Goal: Task Accomplishment & Management: Use online tool/utility

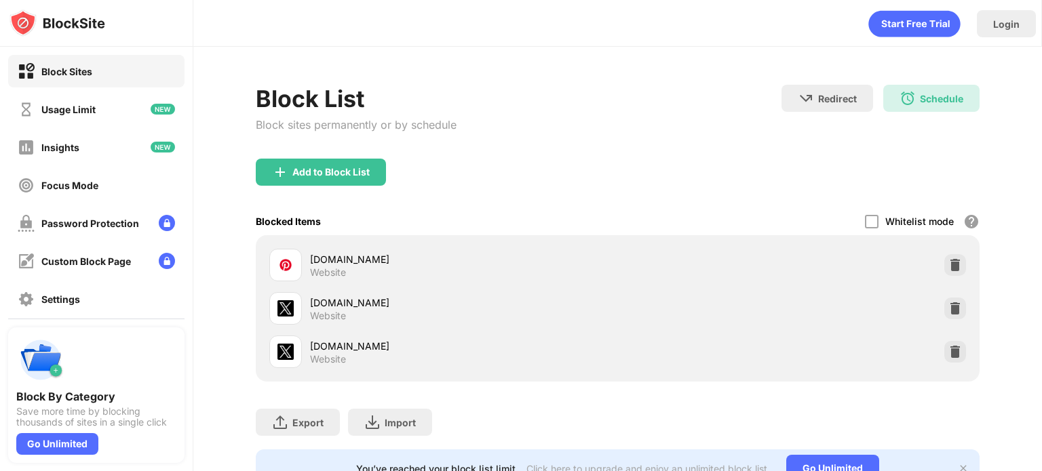
click at [616, 92] on div "Block List Block sites permanently or by schedule Redirect Choose a site to be …" at bounding box center [618, 122] width 724 height 74
click at [88, 180] on div "Focus Mode" at bounding box center [69, 186] width 57 height 12
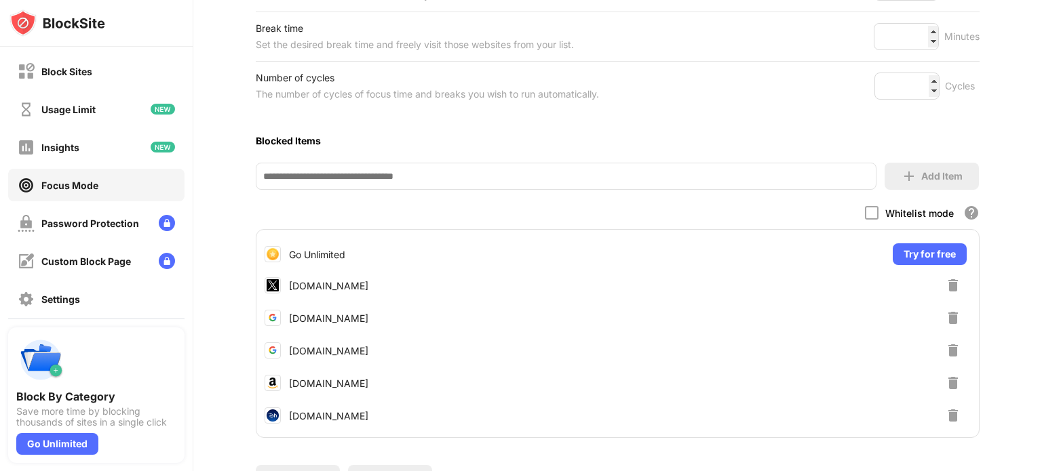
scroll to position [353, 0]
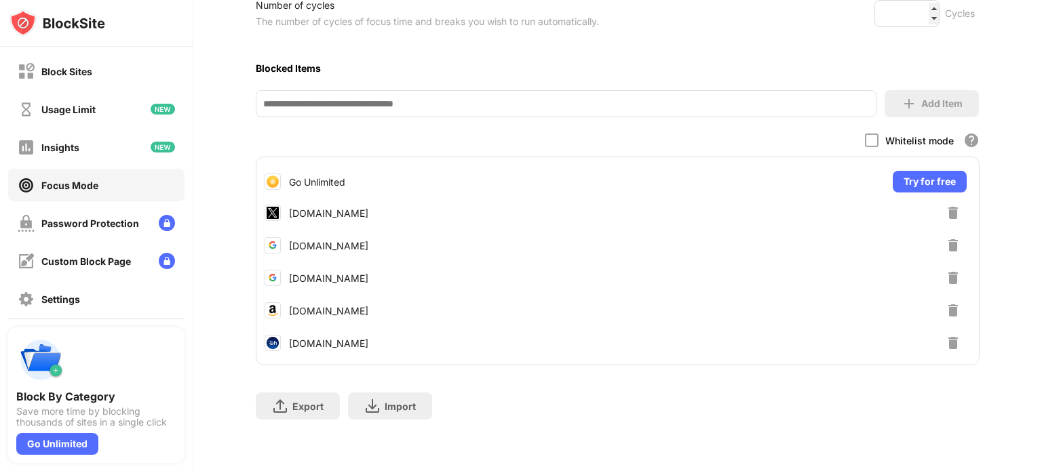
click at [945, 335] on img at bounding box center [953, 343] width 16 height 16
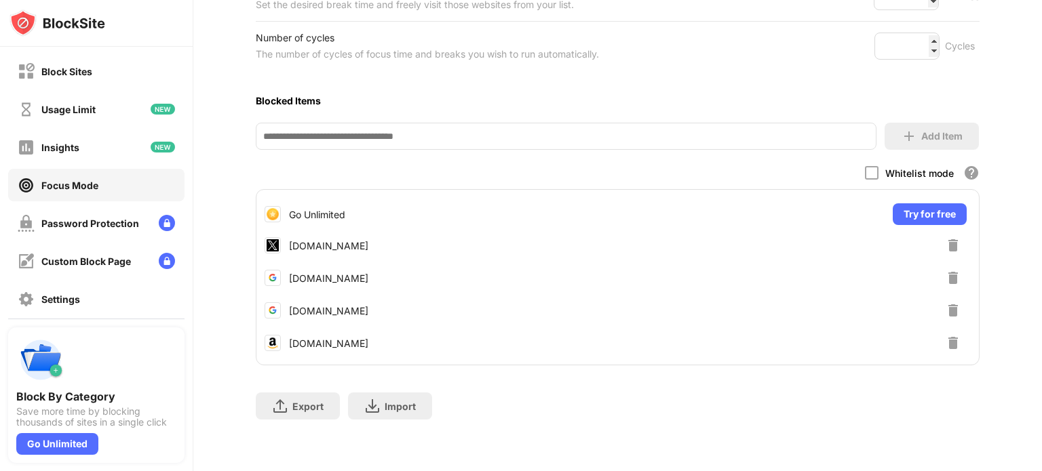
click at [1007, 249] on div "Focus Mode To focus on a task and be more productive use focus mode to set your…" at bounding box center [617, 104] width 848 height 736
click at [665, 66] on div "Focus Mode To focus on a task and be more productive use focus mode to set your…" at bounding box center [618, 104] width 724 height 660
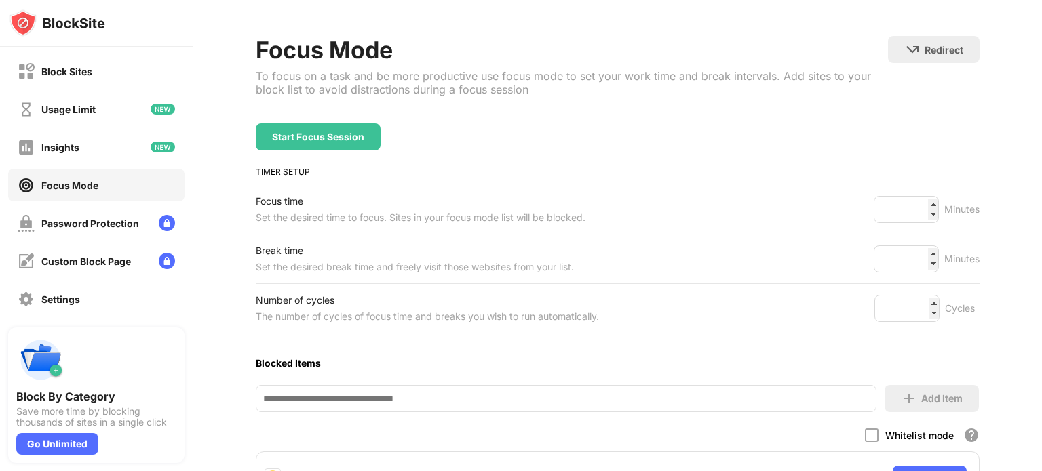
scroll to position [0, 0]
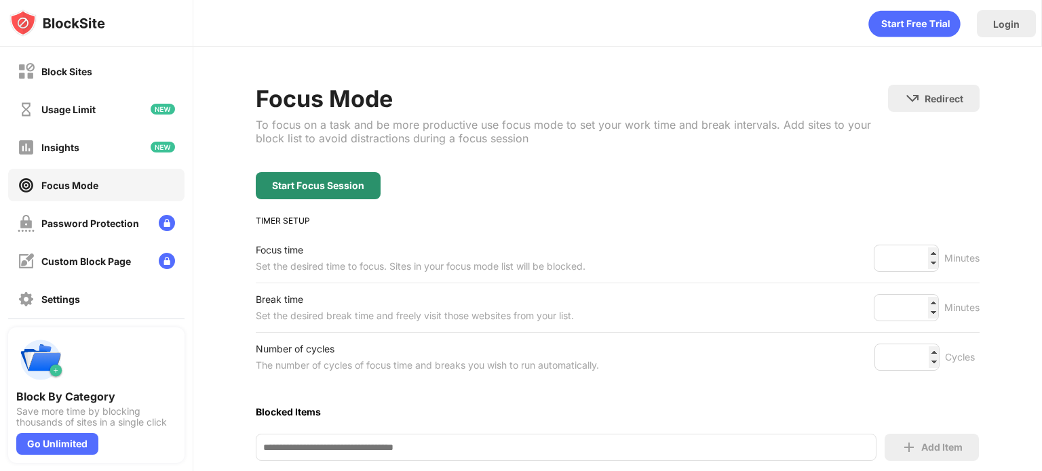
click at [344, 181] on div "Start Focus Session" at bounding box center [318, 185] width 92 height 11
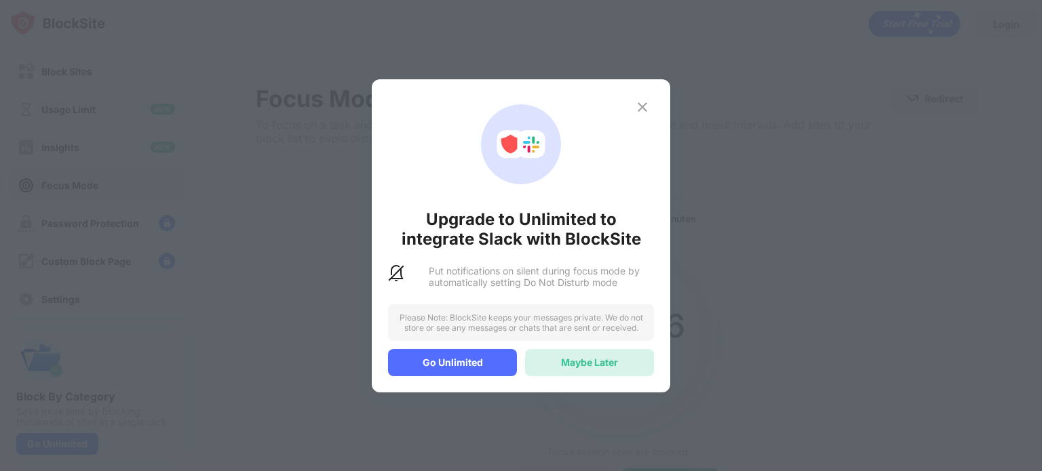
click at [591, 357] on div "Maybe Later" at bounding box center [589, 363] width 57 height 12
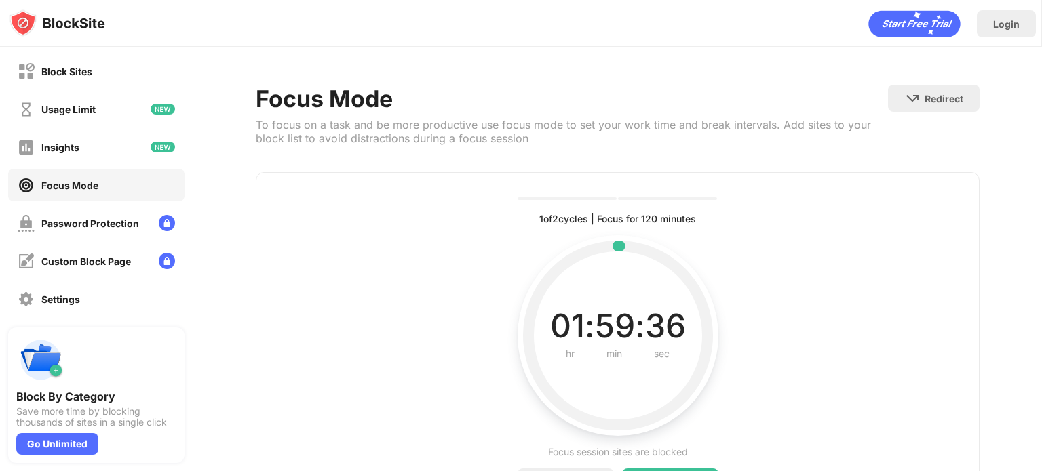
click at [613, 336] on div "59" at bounding box center [615, 326] width 40 height 37
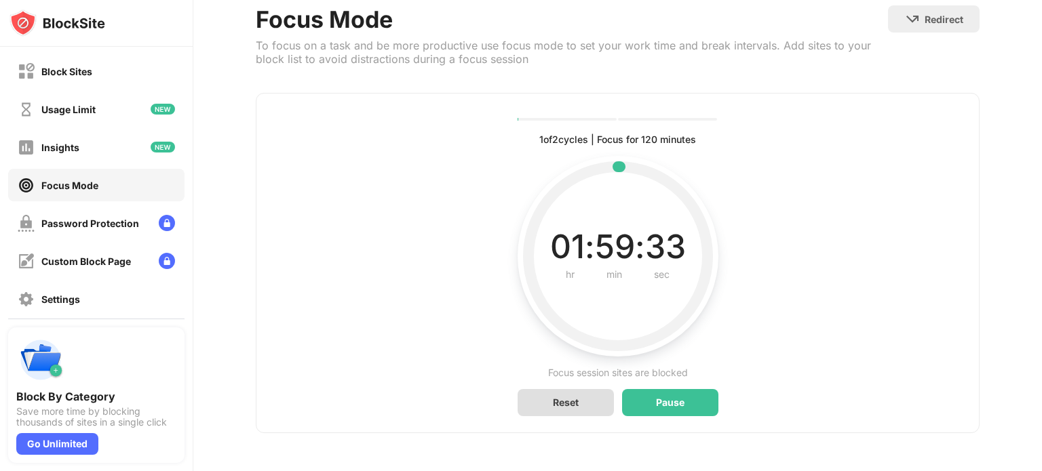
click at [567, 397] on div "Reset" at bounding box center [566, 403] width 26 height 12
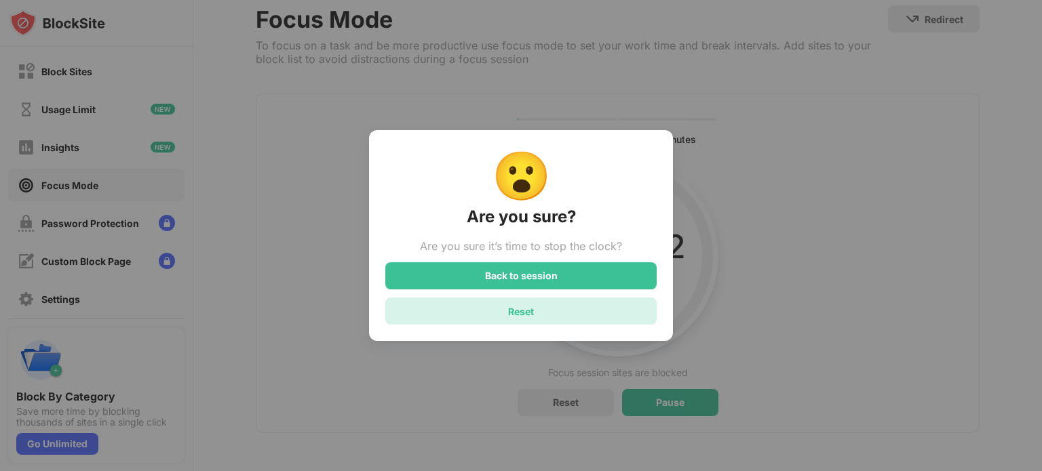
click at [529, 317] on div "Reset" at bounding box center [521, 312] width 26 height 12
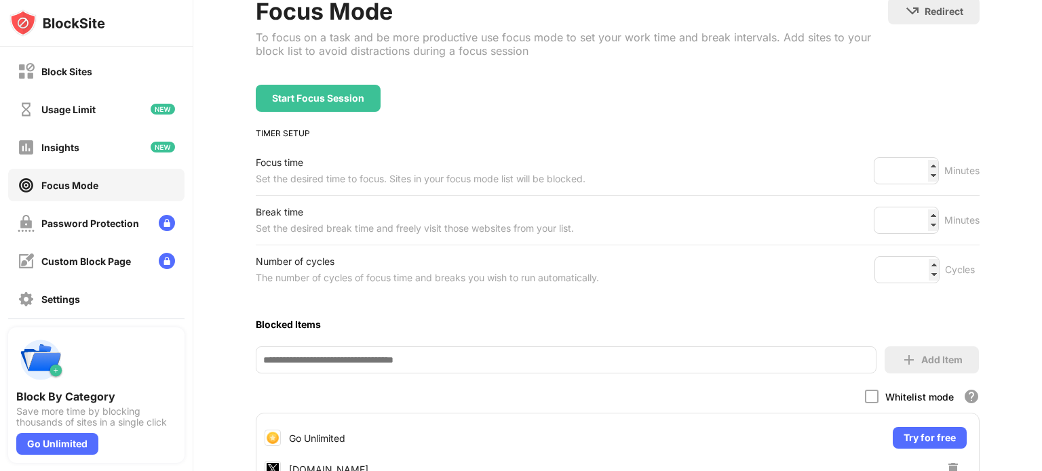
scroll to position [269, 0]
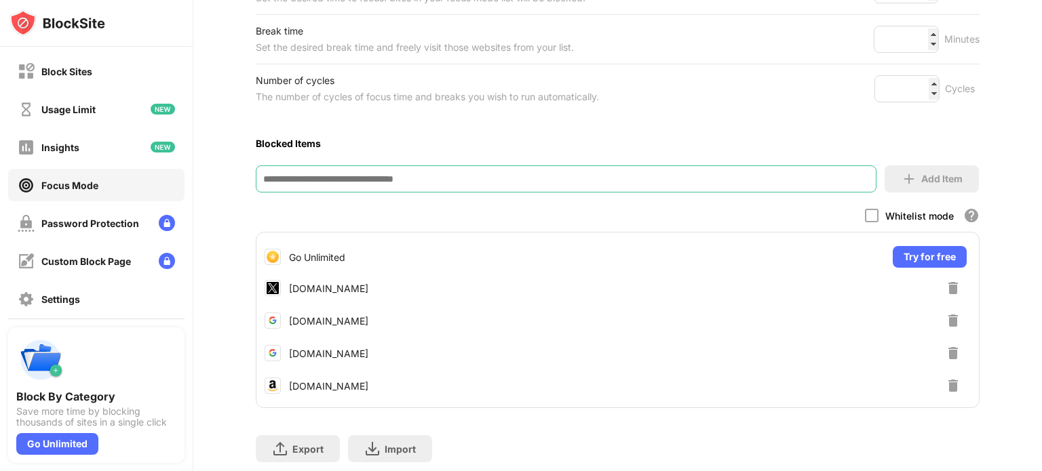
click at [454, 180] on input at bounding box center [566, 178] width 620 height 27
type input "*********"
click at [921, 180] on div "Add Item" at bounding box center [941, 179] width 41 height 11
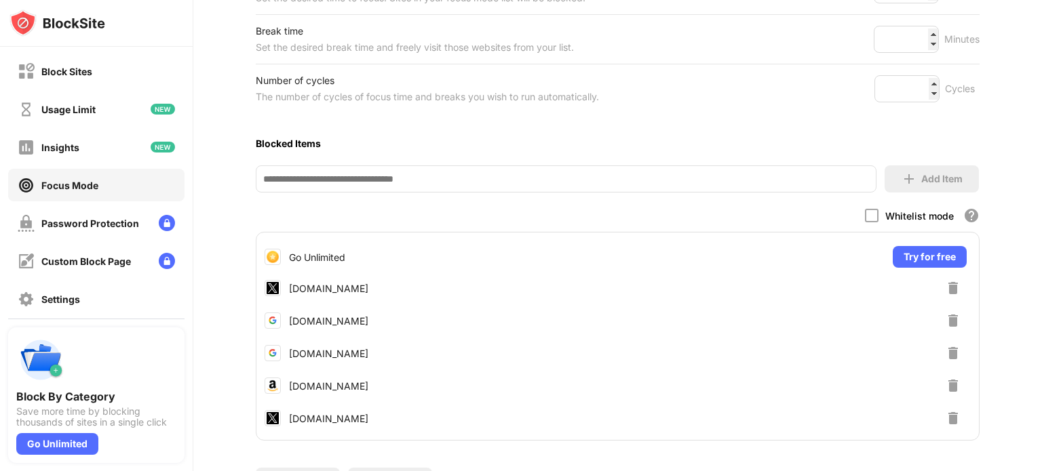
scroll to position [0, 0]
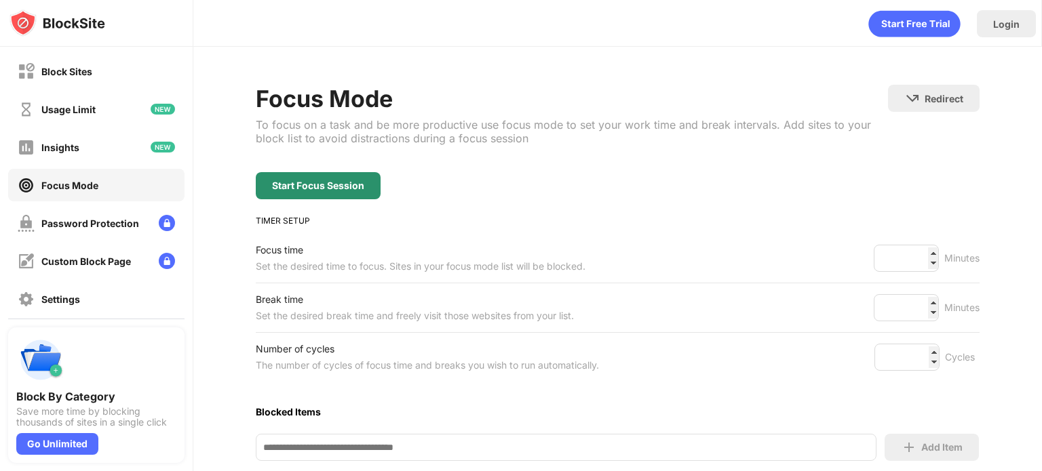
click at [311, 183] on div "Start Focus Session" at bounding box center [318, 185] width 92 height 11
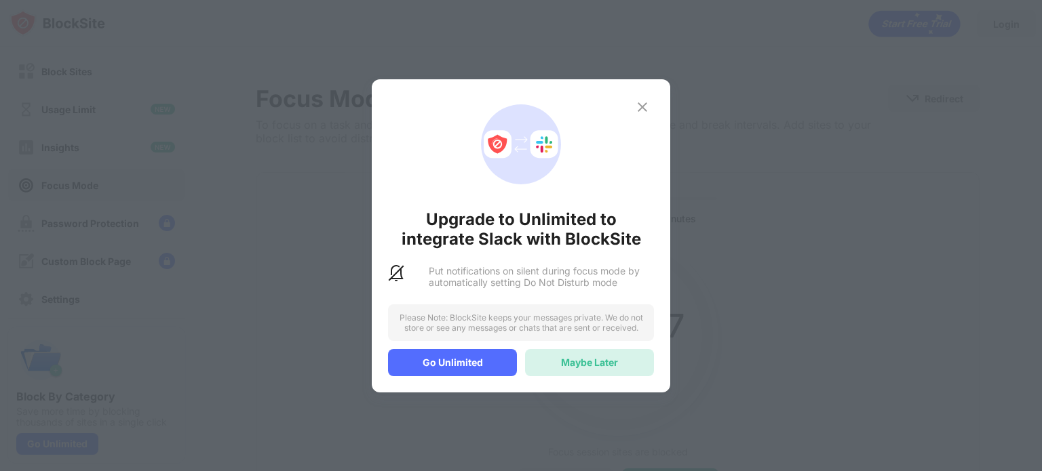
click at [610, 368] on div "Maybe Later" at bounding box center [589, 363] width 57 height 12
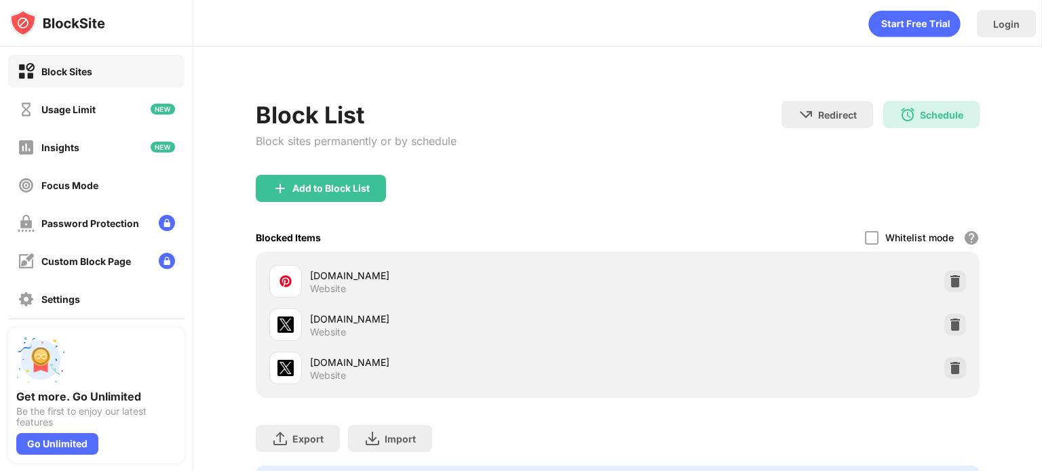
click at [81, 72] on div "Block Sites" at bounding box center [66, 72] width 51 height 12
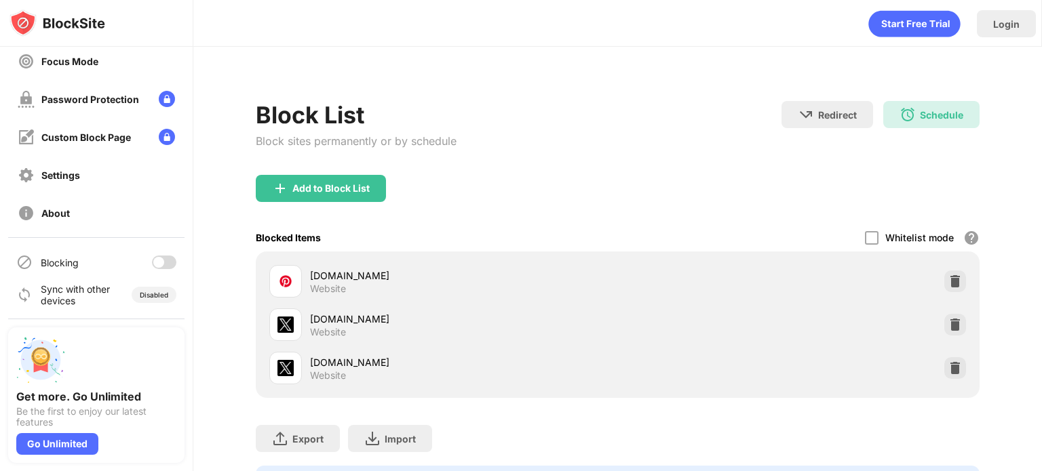
click at [160, 258] on div at bounding box center [164, 263] width 24 height 14
